Goal: Transaction & Acquisition: Purchase product/service

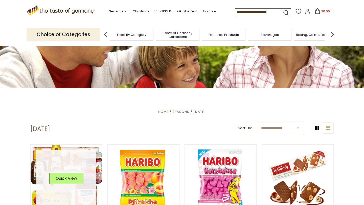
scroll to position [50, 0]
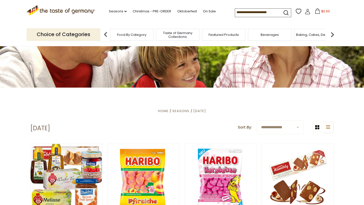
click at [93, 33] on p "Choice of Categories" at bounding box center [64, 34] width 74 height 12
click at [268, 34] on span "Beverages" at bounding box center [270, 35] width 18 height 4
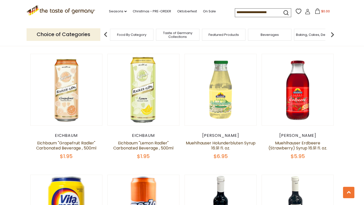
scroll to position [393, 0]
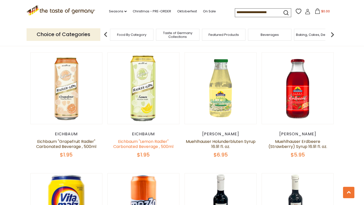
click at [140, 139] on link "Eichbaum "Lemon Radler" Carbonated Beverage , 500ml" at bounding box center [143, 144] width 60 height 11
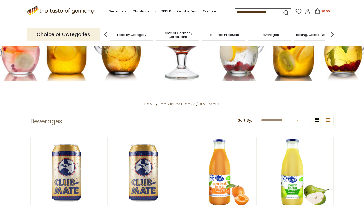
scroll to position [61, 0]
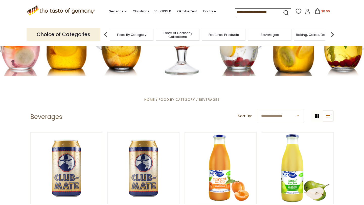
click at [132, 36] on span "Food By Category" at bounding box center [131, 35] width 29 height 4
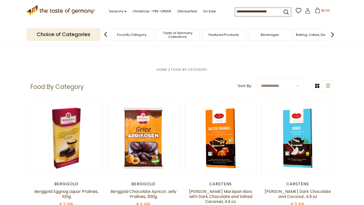
click at [107, 37] on img at bounding box center [106, 35] width 10 height 10
click at [103, 36] on img at bounding box center [106, 35] width 10 height 10
click at [187, 36] on span "Taste of Germany Collections" at bounding box center [177, 35] width 40 height 8
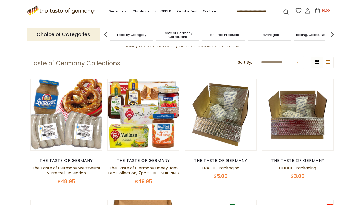
scroll to position [25, 0]
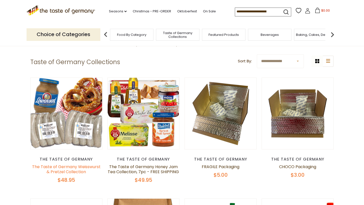
click at [80, 167] on link "The Taste of Germany Weisswurst & Pretzel Collection" at bounding box center [66, 169] width 68 height 11
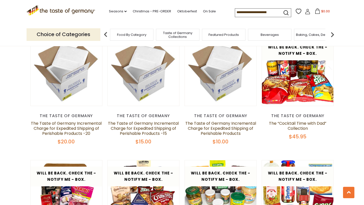
scroll to position [440, 0]
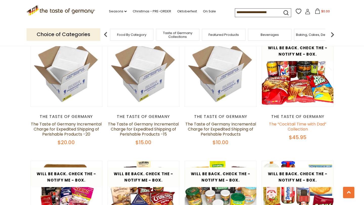
click at [312, 121] on link "The “Cocktail Time with Dad” Collection" at bounding box center [297, 126] width 57 height 11
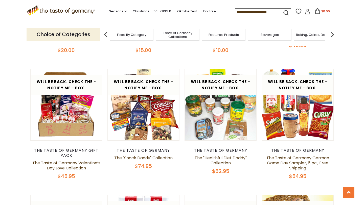
scroll to position [539, 0]
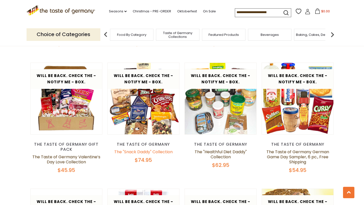
click at [148, 149] on link "The "Snack Daddy" Collection" at bounding box center [143, 152] width 58 height 6
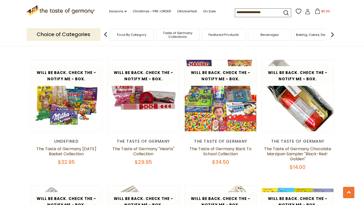
scroll to position [800, 0]
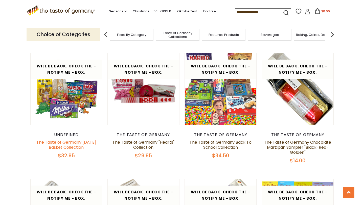
click at [79, 139] on link "The Taste of Germany [DATE] Basket Collection" at bounding box center [66, 144] width 60 height 11
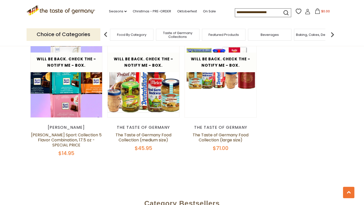
scroll to position [1056, 0]
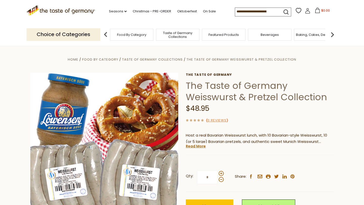
scroll to position [2, 0]
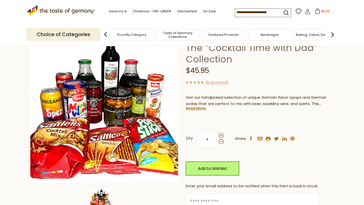
scroll to position [38, 0]
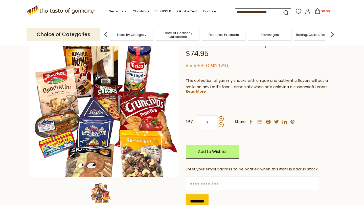
scroll to position [43, 0]
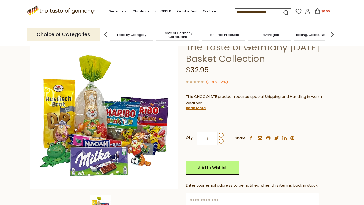
scroll to position [38, 0]
